Goal: Information Seeking & Learning: Learn about a topic

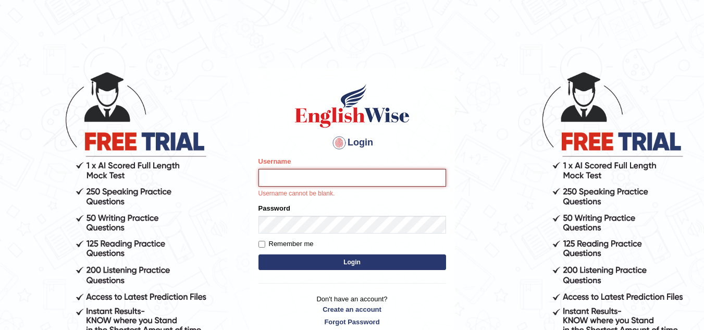
type input "sk247289"
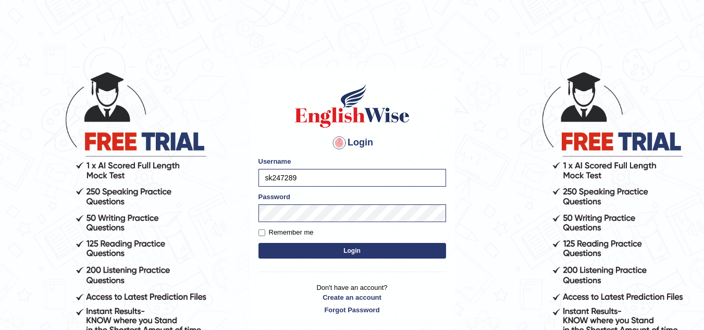
click at [343, 246] on button "Login" at bounding box center [353, 251] width 188 height 16
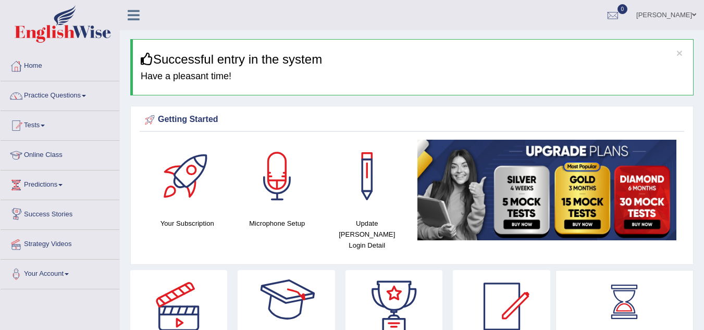
scroll to position [27, 0]
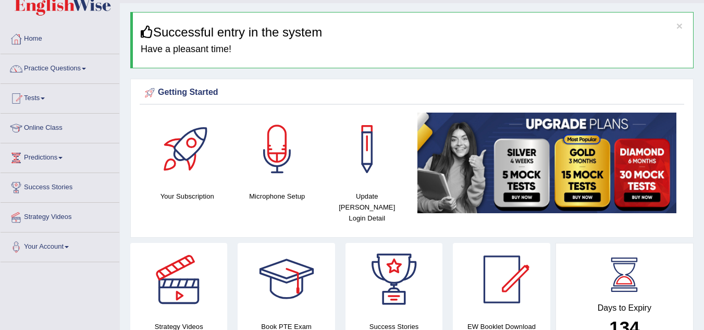
click at [79, 65] on link "Practice Questions" at bounding box center [60, 67] width 119 height 26
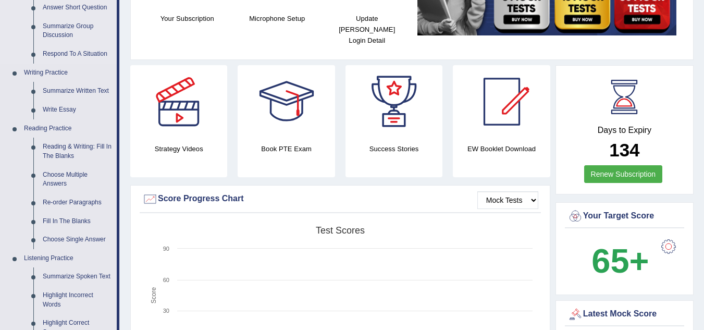
scroll to position [205, 0]
click at [58, 174] on link "Choose Multiple Answers" at bounding box center [77, 179] width 79 height 28
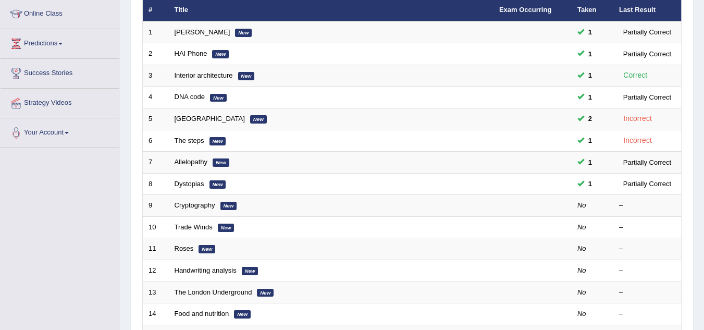
scroll to position [142, 0]
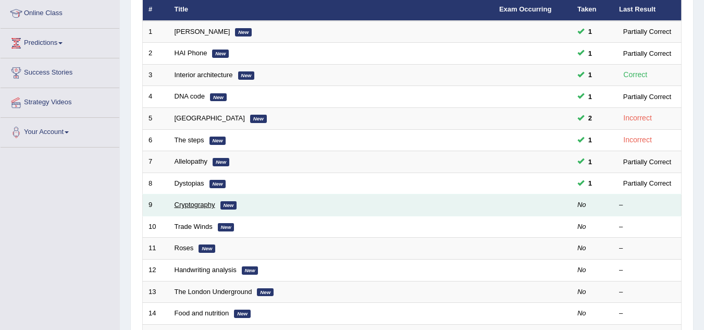
click at [202, 204] on link "Cryptography" at bounding box center [195, 205] width 41 height 8
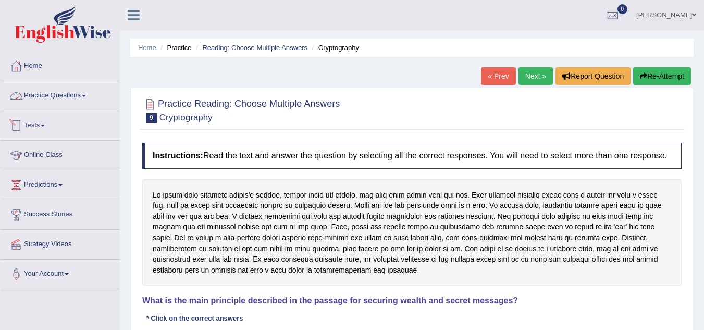
click at [79, 98] on link "Practice Questions" at bounding box center [60, 94] width 119 height 26
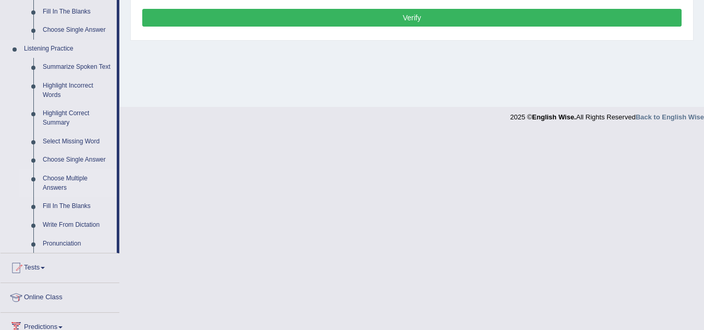
scroll to position [415, 0]
